Goal: Task Accomplishment & Management: Manage account settings

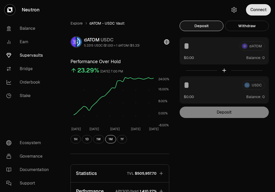
click at [253, 8] on button "Connect" at bounding box center [258, 9] width 25 height 11
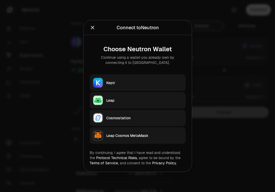
click at [148, 81] on div "Keplr" at bounding box center [144, 82] width 76 height 5
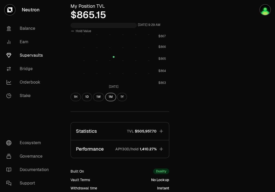
scroll to position [210, 0]
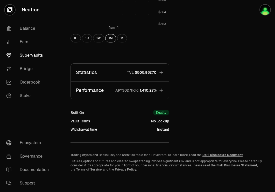
click at [147, 92] on span "1,410.27%" at bounding box center [148, 90] width 17 height 5
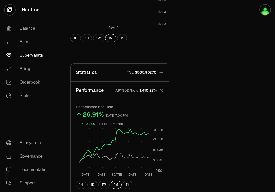
click at [21, 54] on link "Supervaults" at bounding box center [29, 55] width 54 height 13
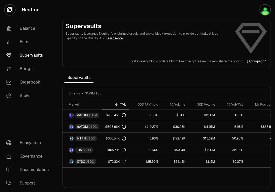
click at [27, 55] on link "Supervaults" at bounding box center [29, 55] width 54 height 13
click at [29, 24] on link "Balance" at bounding box center [29, 28] width 54 height 13
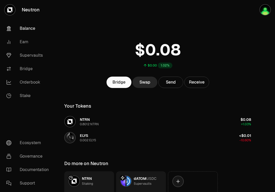
scroll to position [41, 0]
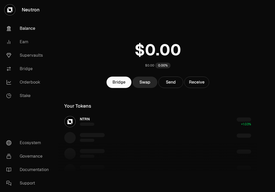
scroll to position [41, 0]
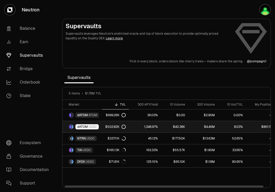
click at [92, 125] on span "USDC" at bounding box center [92, 127] width 9 height 4
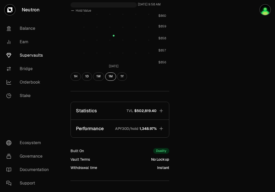
scroll to position [172, 0]
click at [155, 111] on span "$502,819.40" at bounding box center [145, 110] width 22 height 5
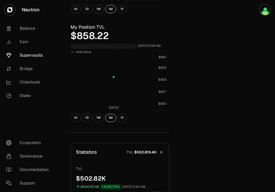
scroll to position [0, 0]
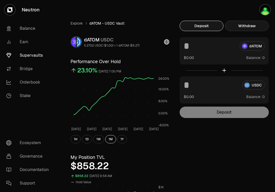
click at [253, 28] on button "Withdraw" at bounding box center [247, 26] width 44 height 10
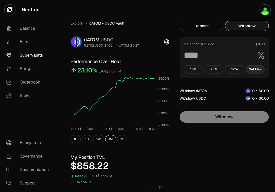
click at [257, 68] on button "Get Max" at bounding box center [254, 69] width 19 height 8
type input "***"
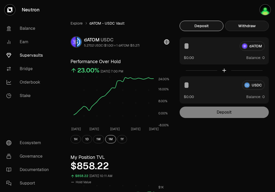
click at [254, 27] on button "Withdraw" at bounding box center [247, 26] width 44 height 10
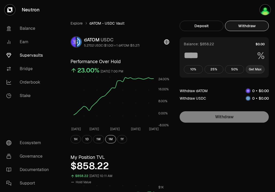
click at [258, 69] on button "Get Max" at bounding box center [254, 69] width 19 height 8
type input "***"
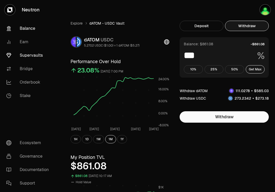
click at [26, 31] on link "Balance" at bounding box center [29, 28] width 54 height 13
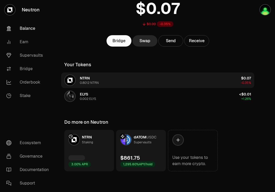
scroll to position [41, 0]
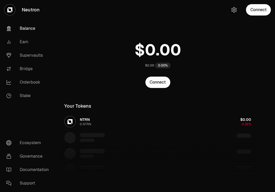
scroll to position [41, 0]
